Goal: Navigation & Orientation: Find specific page/section

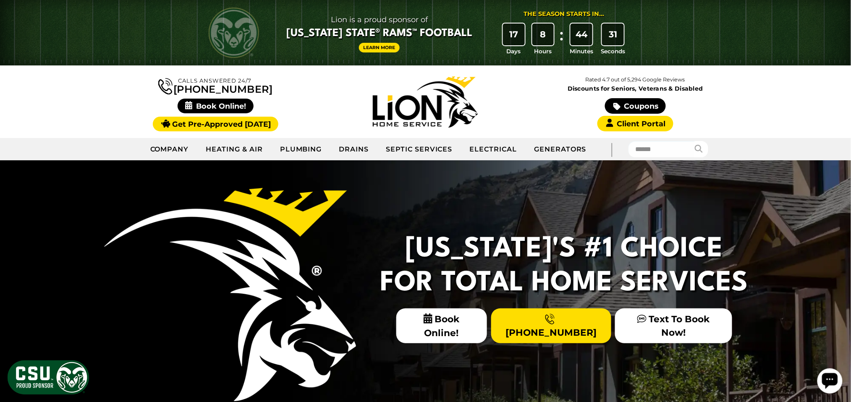
click at [297, 285] on img at bounding box center [230, 294] width 252 height 213
click at [206, 260] on img at bounding box center [230, 294] width 252 height 213
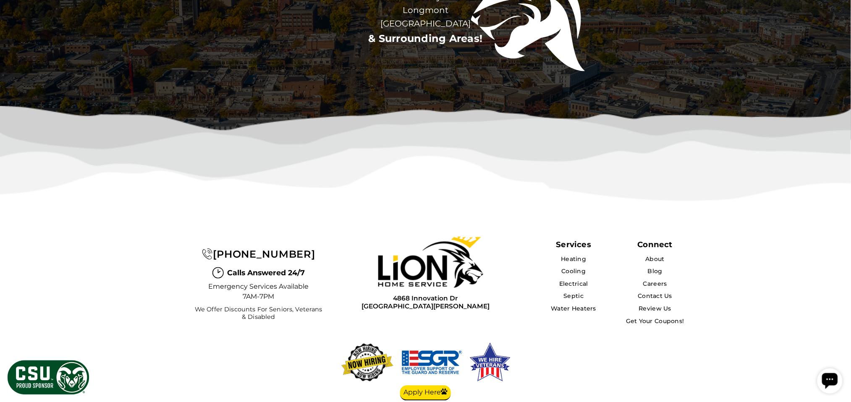
scroll to position [2730, 0]
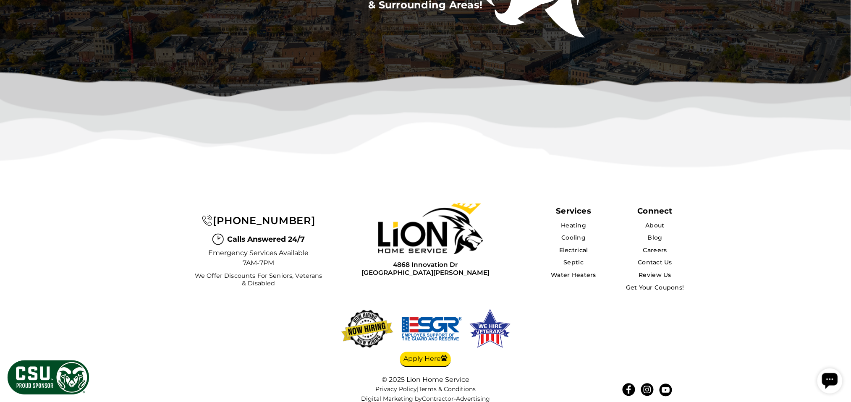
drag, startPoint x: 408, startPoint y: 227, endPoint x: 401, endPoint y: 230, distance: 8.1
click at [401, 230] on img at bounding box center [430, 228] width 105 height 51
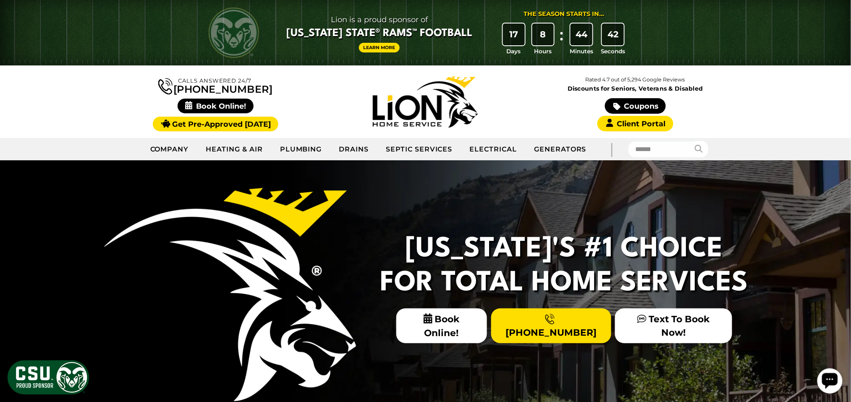
drag, startPoint x: 417, startPoint y: 106, endPoint x: 393, endPoint y: 120, distance: 27.4
click at [393, 120] on img at bounding box center [425, 101] width 105 height 51
